Goal: Transaction & Acquisition: Purchase product/service

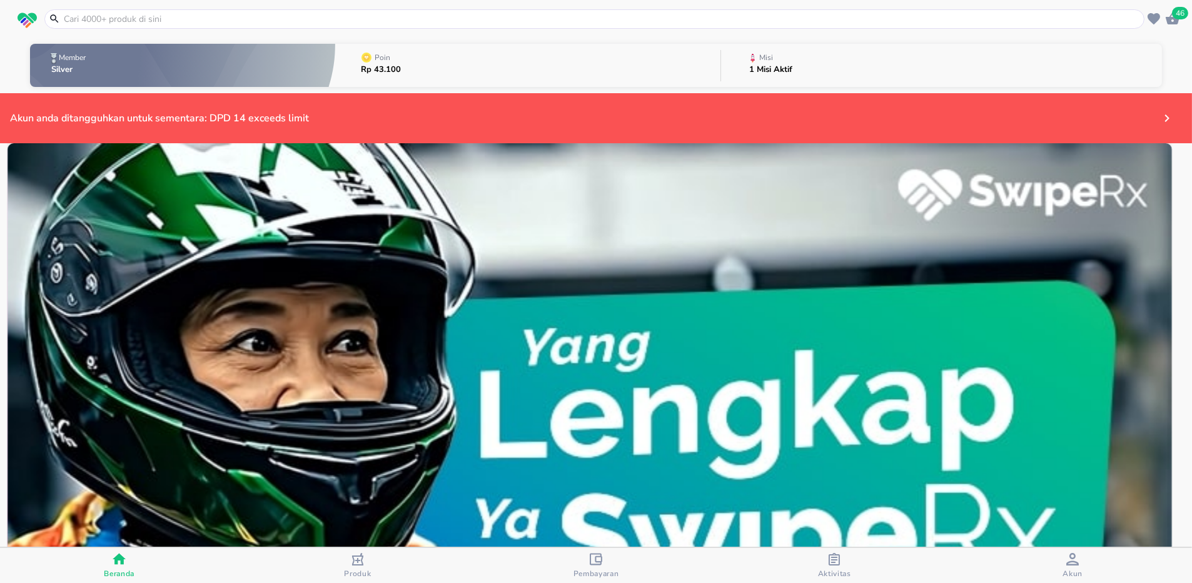
click at [226, 21] on input "text" at bounding box center [602, 19] width 1079 height 13
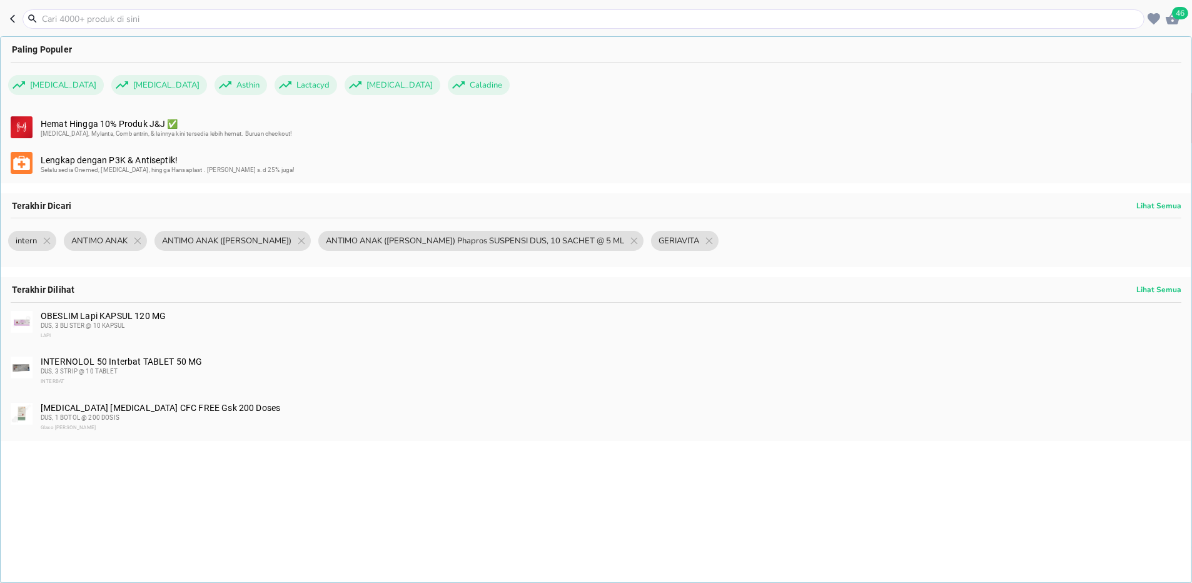
paste input "[MEDICAL_DATA] Organon SEMPROT HIDUNG 50 MCG/DOSIS DUS, 1 BOTOL PLASTIK @ 60 DO…"
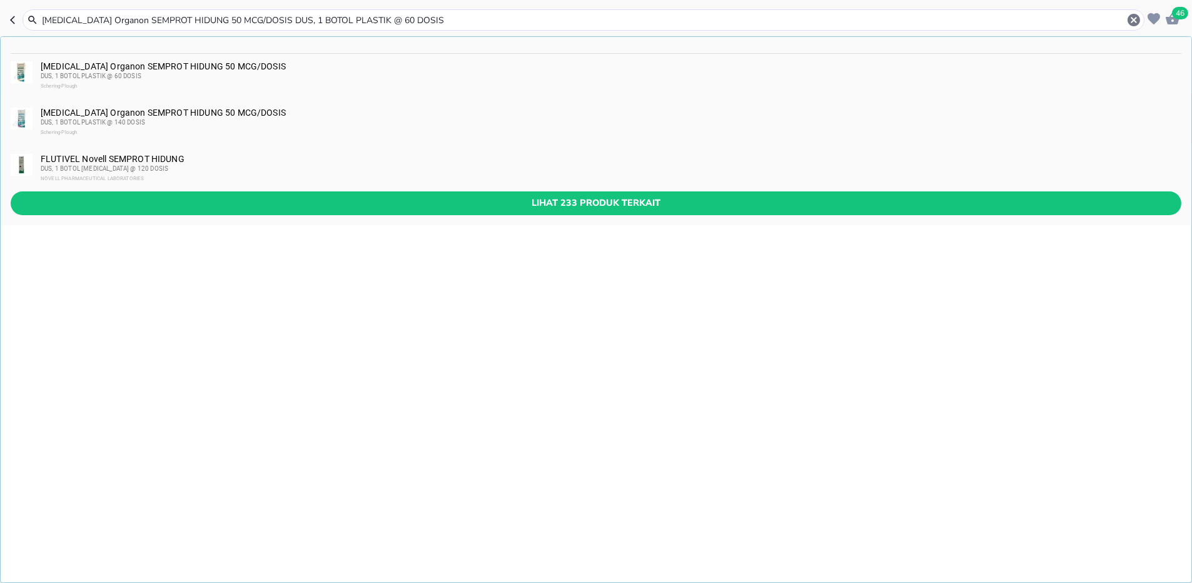
type input "[MEDICAL_DATA] Organon SEMPROT HIDUNG 50 MCG/DOSIS DUS, 1 BOTOL PLASTIK @ 60 DO…"
click at [125, 71] on div "DUS, 1 BOTOL PLASTIK @ 60 DOSIS" at bounding box center [611, 76] width 1140 height 10
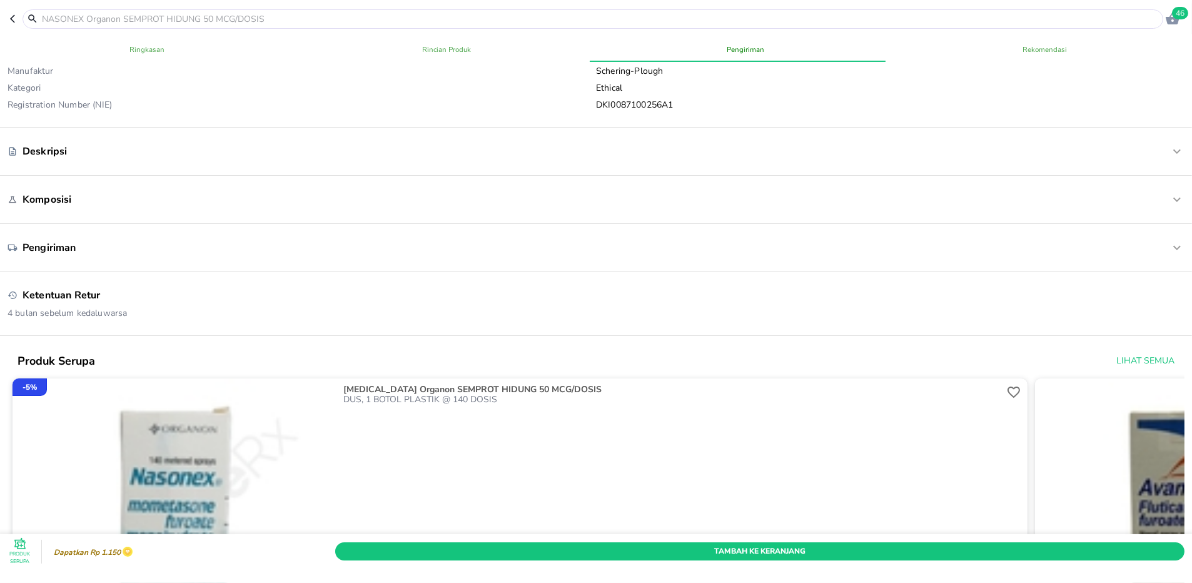
scroll to position [584, 0]
